Goal: Information Seeking & Learning: Learn about a topic

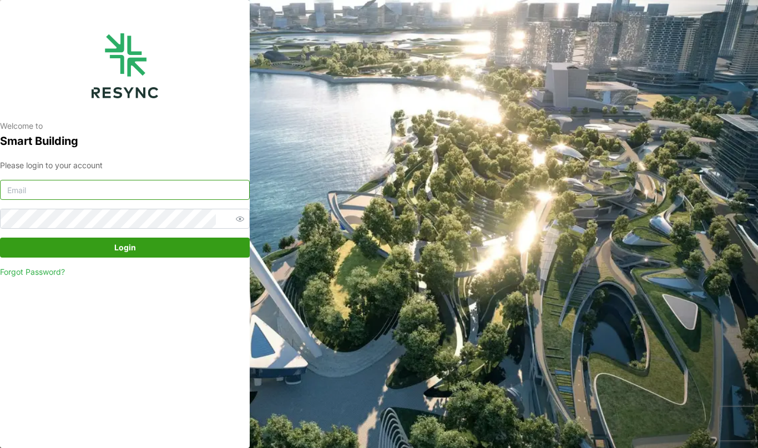
click at [148, 194] on input at bounding box center [125, 190] width 250 height 20
paste input "[EMAIL_ADDRESS][DOMAIN_NAME]"
type input "[EMAIL_ADDRESS][DOMAIN_NAME]"
click at [68, 241] on span "Login" at bounding box center [125, 247] width 229 height 19
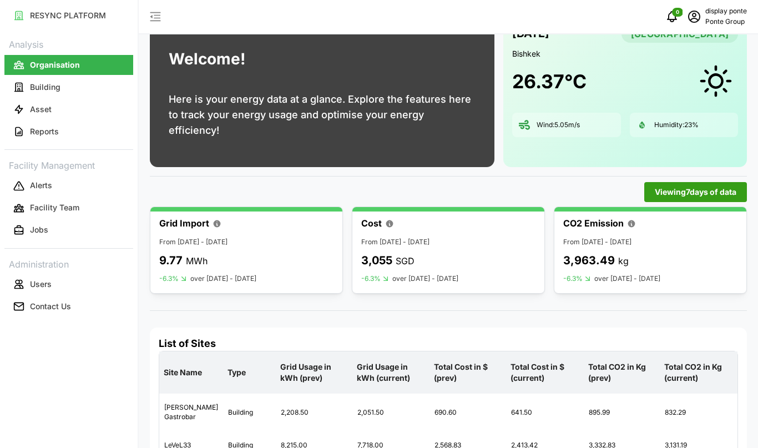
scroll to position [48, 0]
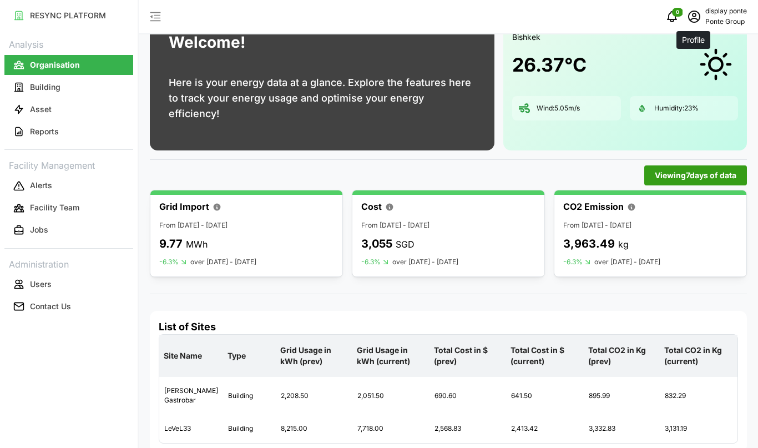
click at [694, 14] on icon "schedule" at bounding box center [693, 16] width 13 height 13
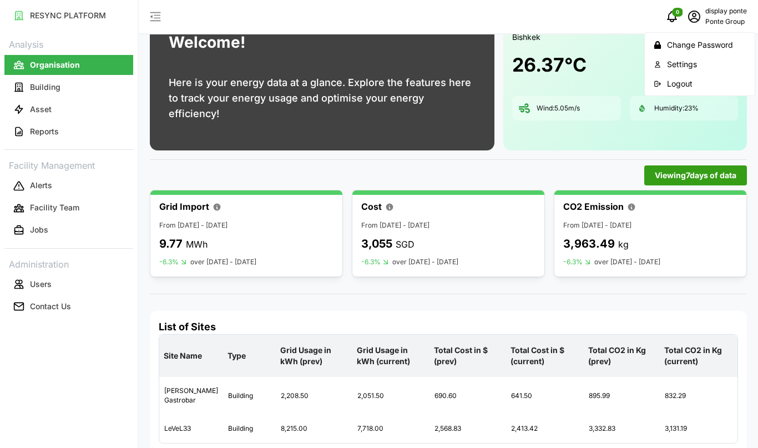
click at [722, 14] on p "display ponte" at bounding box center [726, 11] width 42 height 11
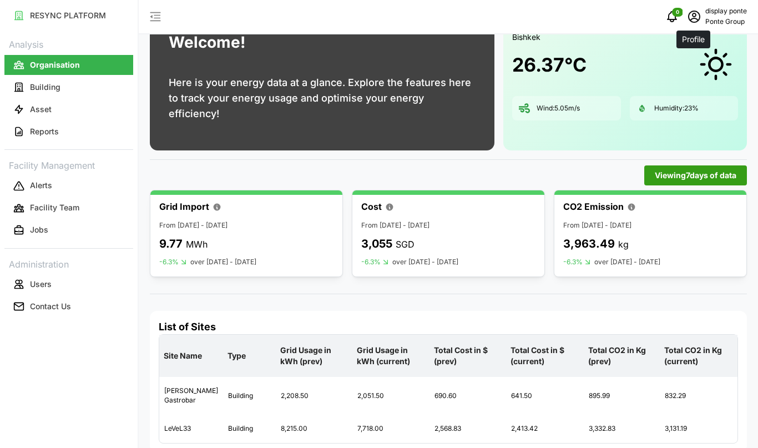
click at [700, 10] on span "schedule" at bounding box center [694, 16] width 21 height 21
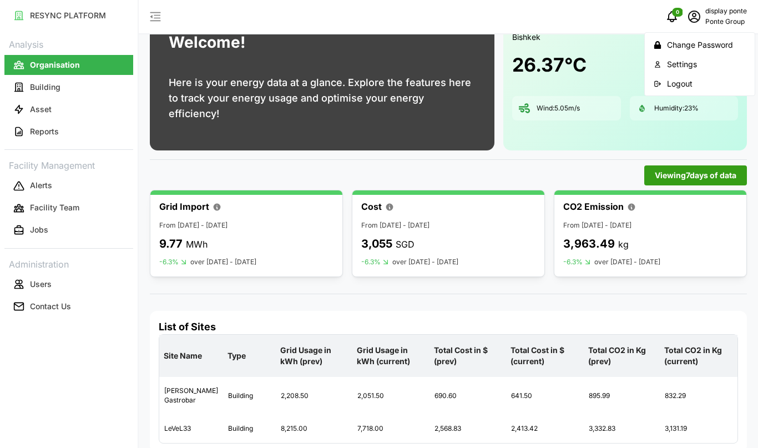
click at [688, 67] on div "Settings" at bounding box center [706, 64] width 79 height 12
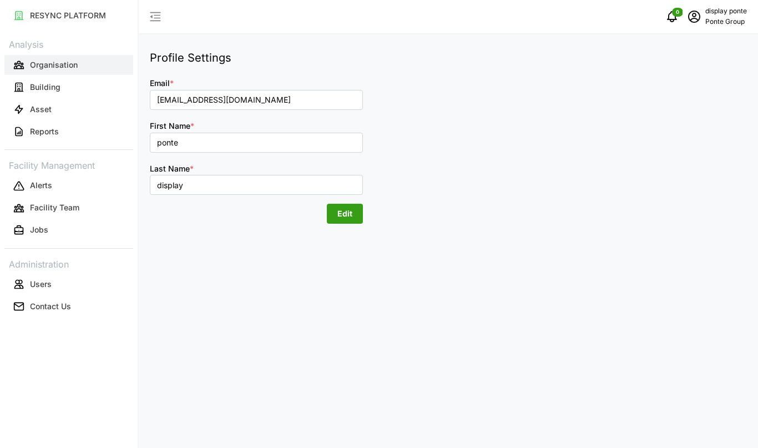
click at [52, 64] on p "Organisation" at bounding box center [54, 64] width 48 height 11
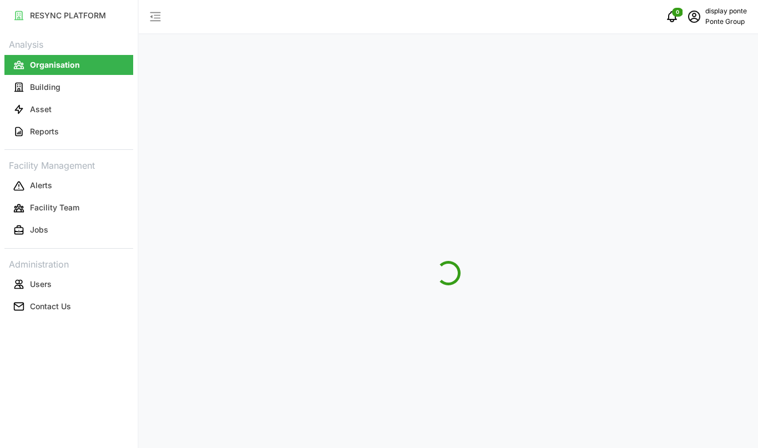
click at [52, 64] on p "Organisation" at bounding box center [55, 64] width 50 height 11
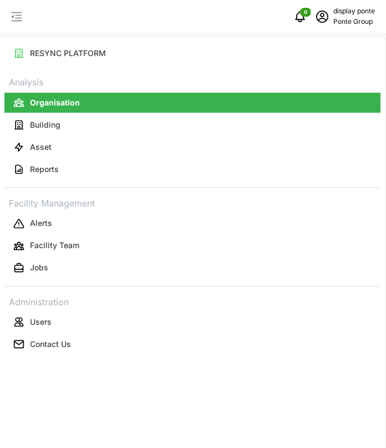
click at [180, 99] on button "Organisation" at bounding box center [192, 103] width 376 height 20
click at [92, 79] on p "Analysis" at bounding box center [192, 81] width 376 height 16
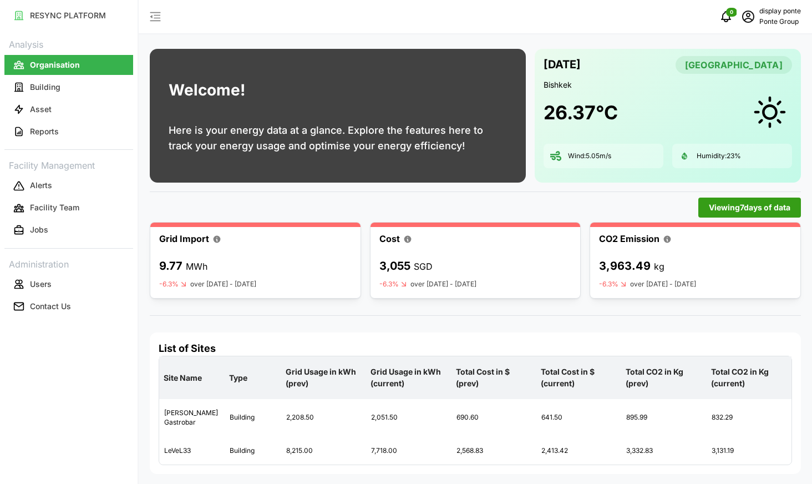
click at [244, 0] on html "RESYNC PLATFORM Analysis Organisation Building Asset Reports Facility Managemen…" at bounding box center [406, 242] width 812 height 484
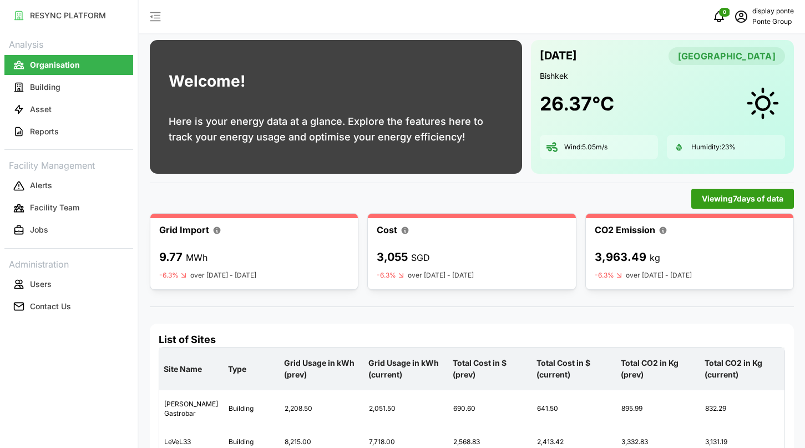
scroll to position [37, 0]
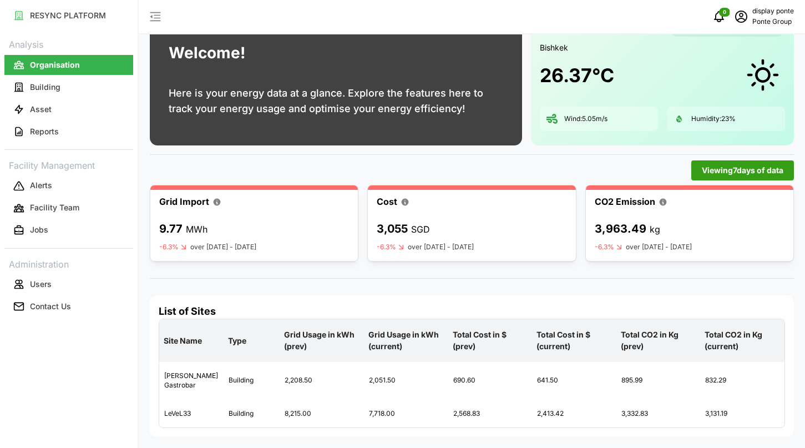
click at [715, 173] on span "Viewing 7 days of data" at bounding box center [743, 170] width 82 height 19
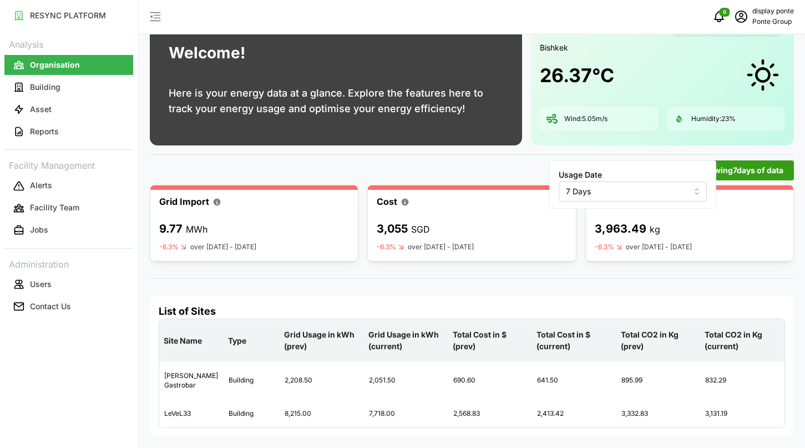
click at [648, 196] on input "7 Days" at bounding box center [633, 191] width 148 height 20
click at [620, 215] on div "7 Days" at bounding box center [616, 218] width 109 height 19
click at [503, 171] on div "Viewing 7 days of data" at bounding box center [472, 170] width 644 height 20
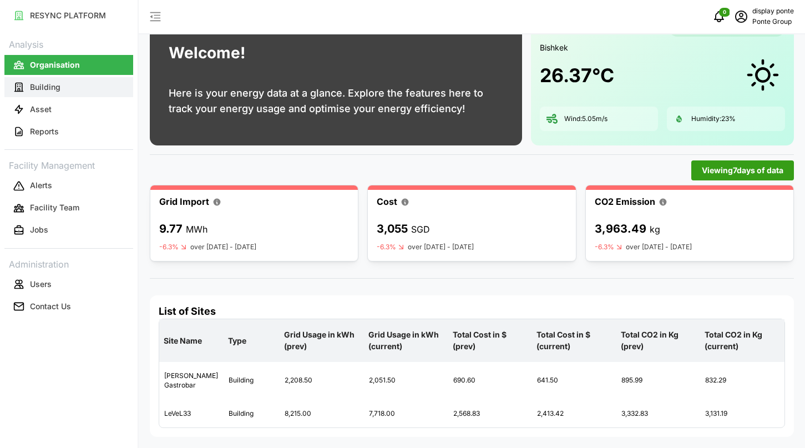
click at [73, 91] on button "Building" at bounding box center [68, 87] width 129 height 20
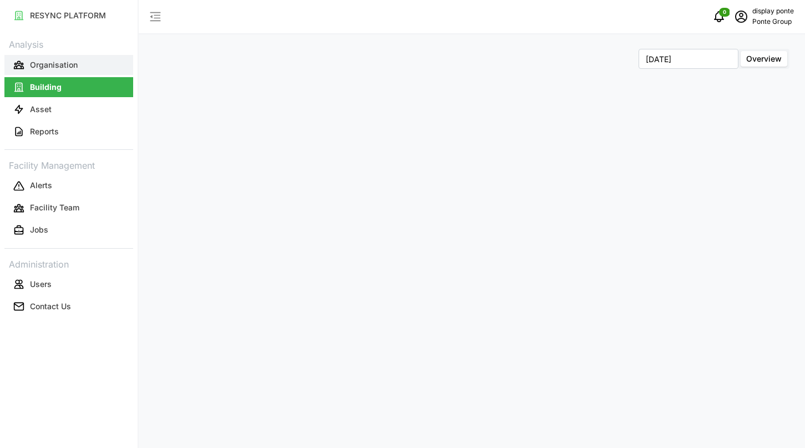
click at [80, 70] on button "Organisation" at bounding box center [68, 65] width 129 height 20
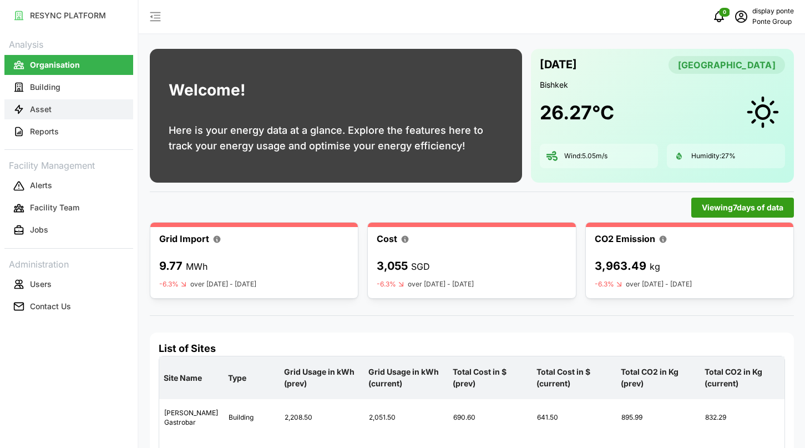
click at [76, 106] on button "Asset" at bounding box center [68, 109] width 129 height 20
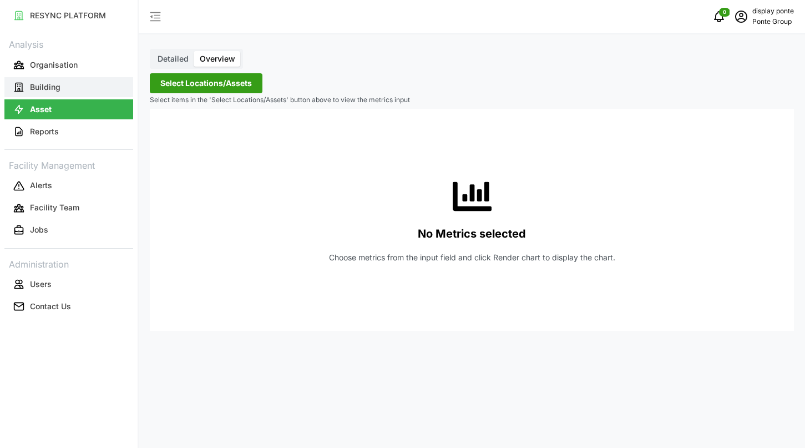
click at [72, 93] on button "Building" at bounding box center [68, 87] width 129 height 20
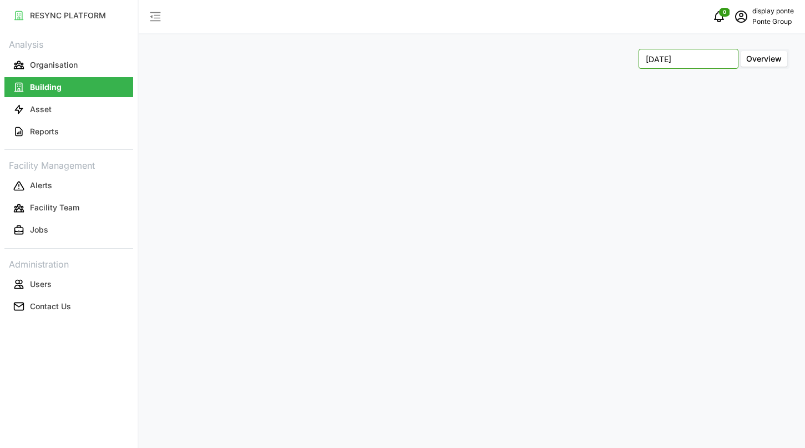
click at [696, 58] on input "[DATE]" at bounding box center [689, 59] width 100 height 20
click at [666, 146] on button "Aug" at bounding box center [667, 153] width 48 height 20
type input "[DATE]"
click at [757, 54] on span "Overview" at bounding box center [764, 58] width 36 height 9
click at [741, 51] on input "Overview" at bounding box center [741, 51] width 0 height 0
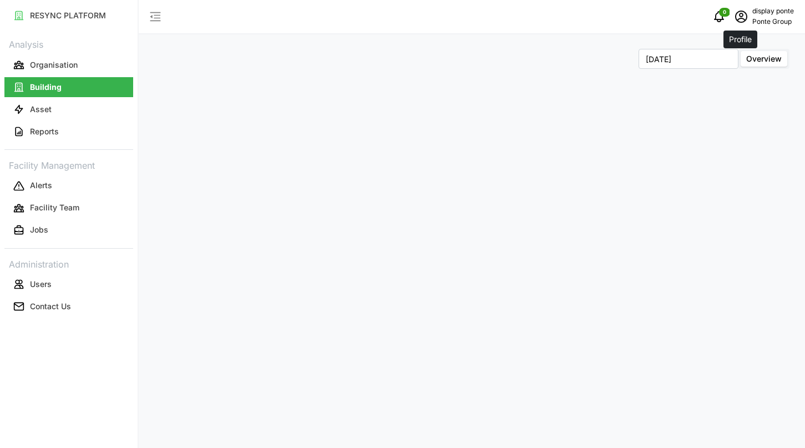
click at [742, 21] on icon "schedule" at bounding box center [741, 16] width 13 height 13
click at [732, 60] on div "Settings" at bounding box center [753, 64] width 79 height 12
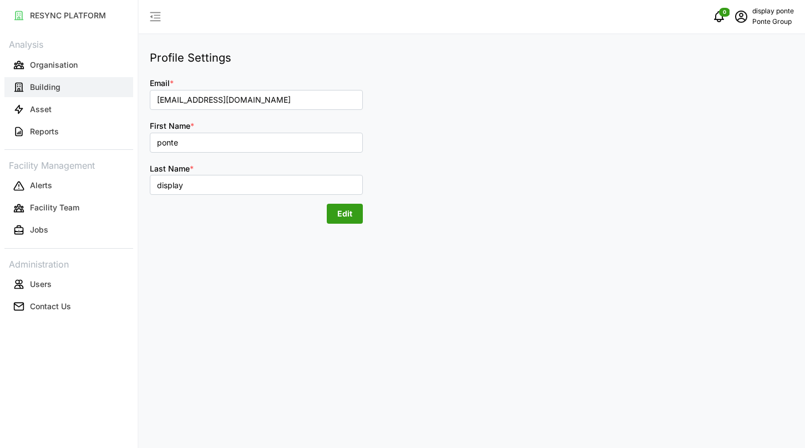
click at [34, 95] on button "Building" at bounding box center [68, 87] width 129 height 20
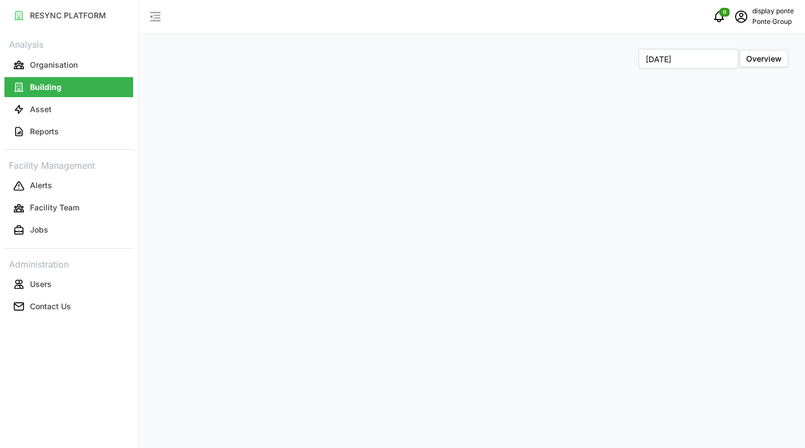
click at [71, 83] on button "Building" at bounding box center [68, 87] width 129 height 20
click at [67, 67] on p "Organisation" at bounding box center [54, 64] width 48 height 11
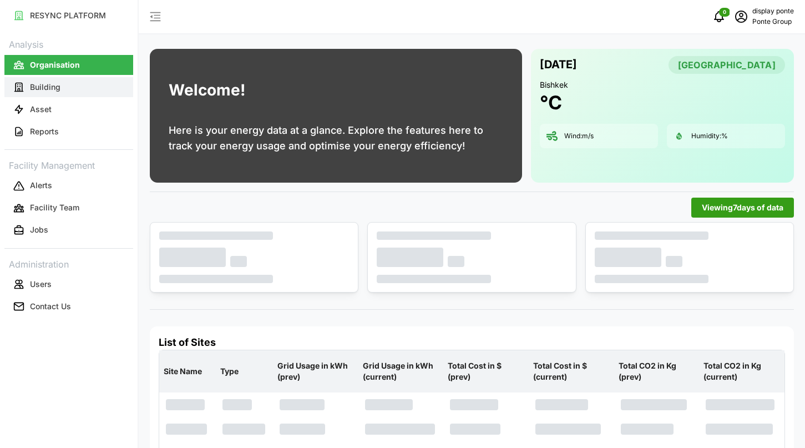
click at [58, 91] on p "Building" at bounding box center [45, 87] width 31 height 11
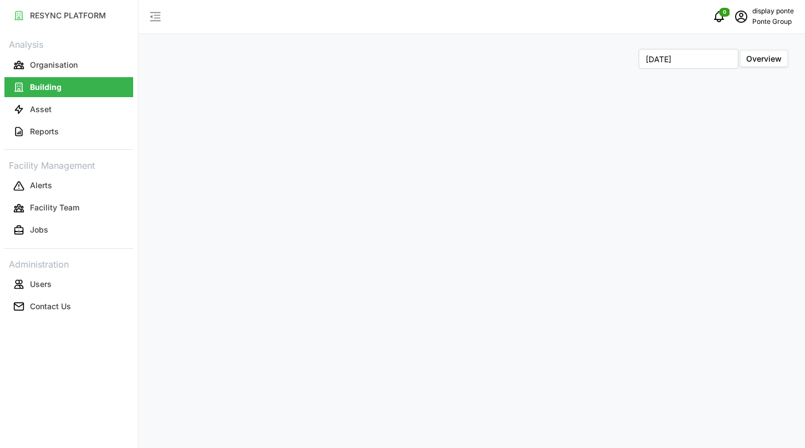
click at [757, 63] on span "Overview" at bounding box center [764, 58] width 36 height 9
click at [741, 51] on input "Overview" at bounding box center [741, 51] width 0 height 0
